Goal: Book appointment/travel/reservation

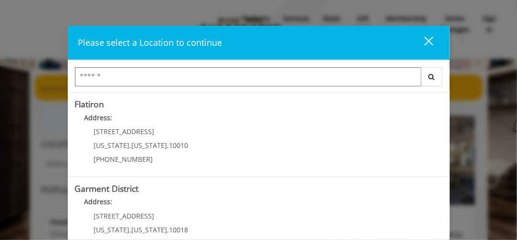
scroll to position [250, 0]
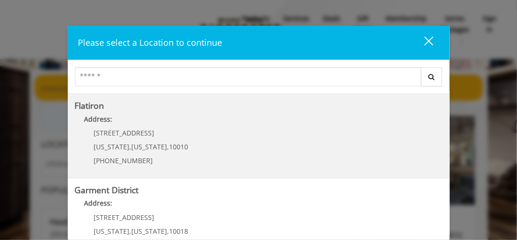
click at [159, 140] on div "10 E 23rd St New York , New York , 10010 (917) 475-1765" at bounding box center [134, 150] width 118 height 42
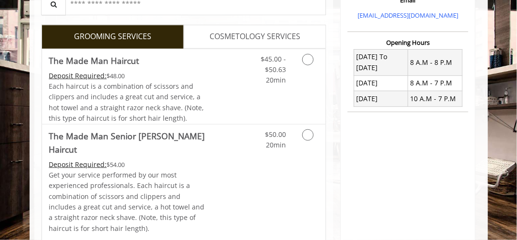
scroll to position [216, 0]
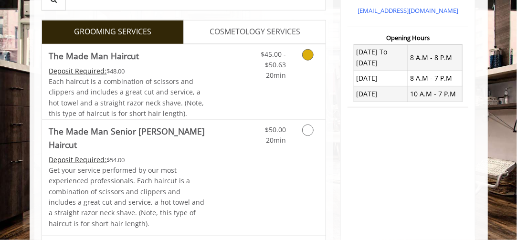
click at [308, 56] on icon "Grooming services" at bounding box center [307, 54] width 11 height 11
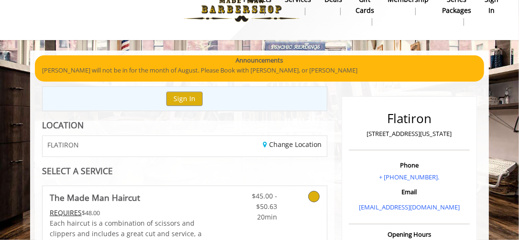
scroll to position [0, 0]
